Goal: Information Seeking & Learning: Learn about a topic

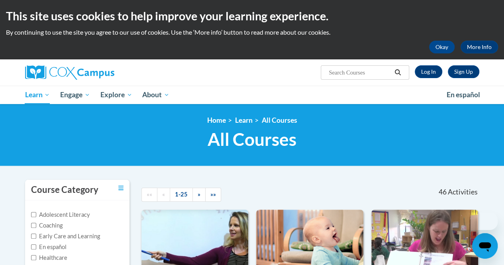
click at [349, 73] on input "Search..." at bounding box center [360, 73] width 64 height 10
type input "authentic writing and the playground"
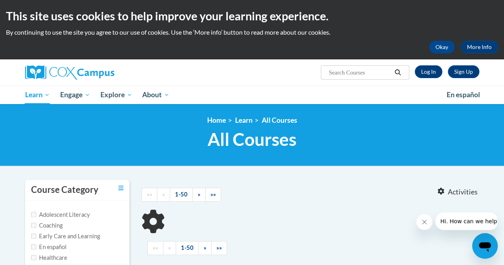
type input "authentic writing and the playground"
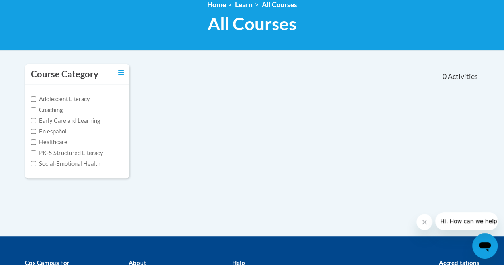
scroll to position [116, 0]
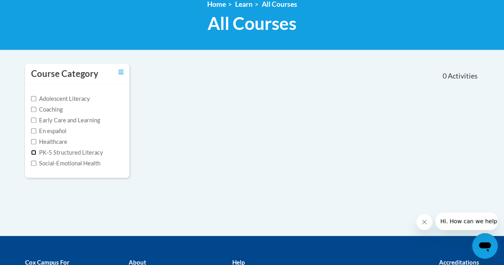
click at [33, 152] on input "PK-5 Structured Literacy" at bounding box center [33, 152] width 5 height 5
checkbox input "true"
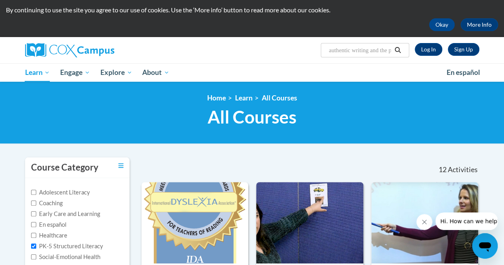
scroll to position [0, 0]
